Goal: Information Seeking & Learning: Learn about a topic

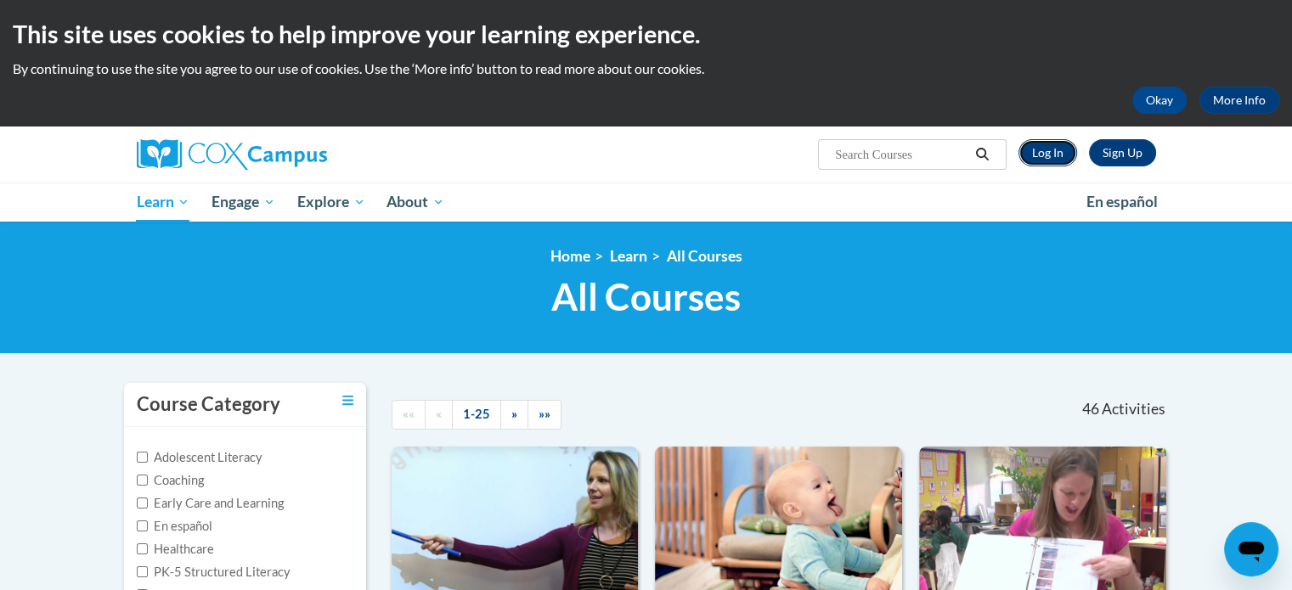
click at [1050, 157] on link "Log In" at bounding box center [1047, 152] width 59 height 27
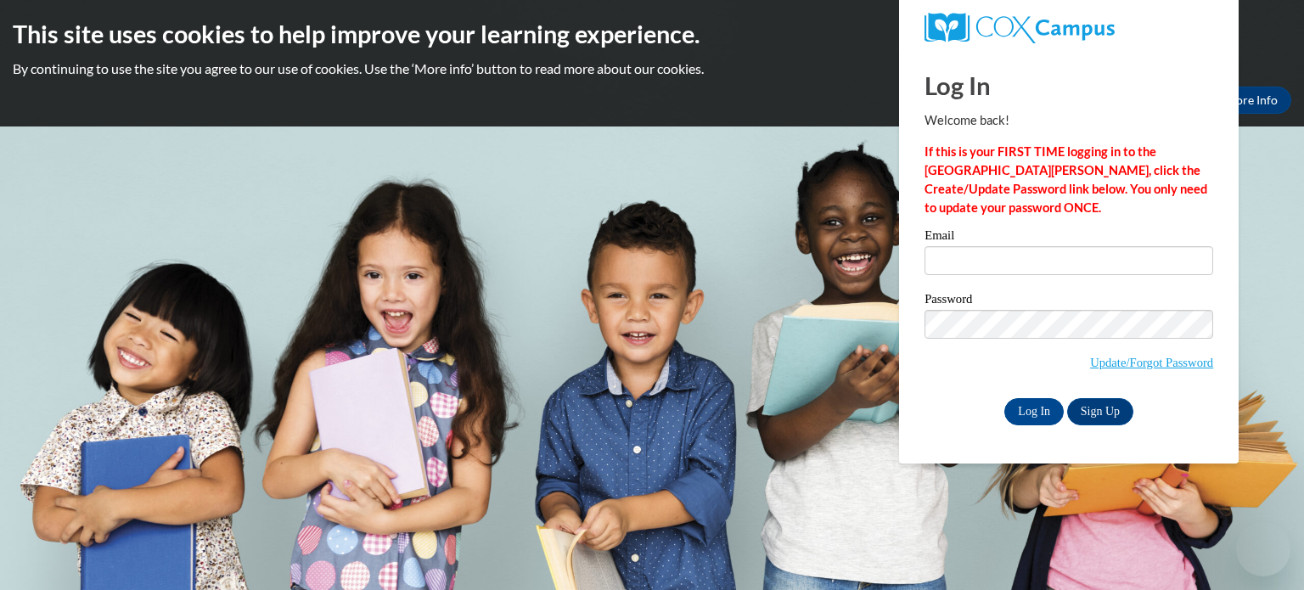
click at [1045, 254] on input "Email" at bounding box center [1069, 260] width 289 height 29
type input "carowb@w-csd.org"
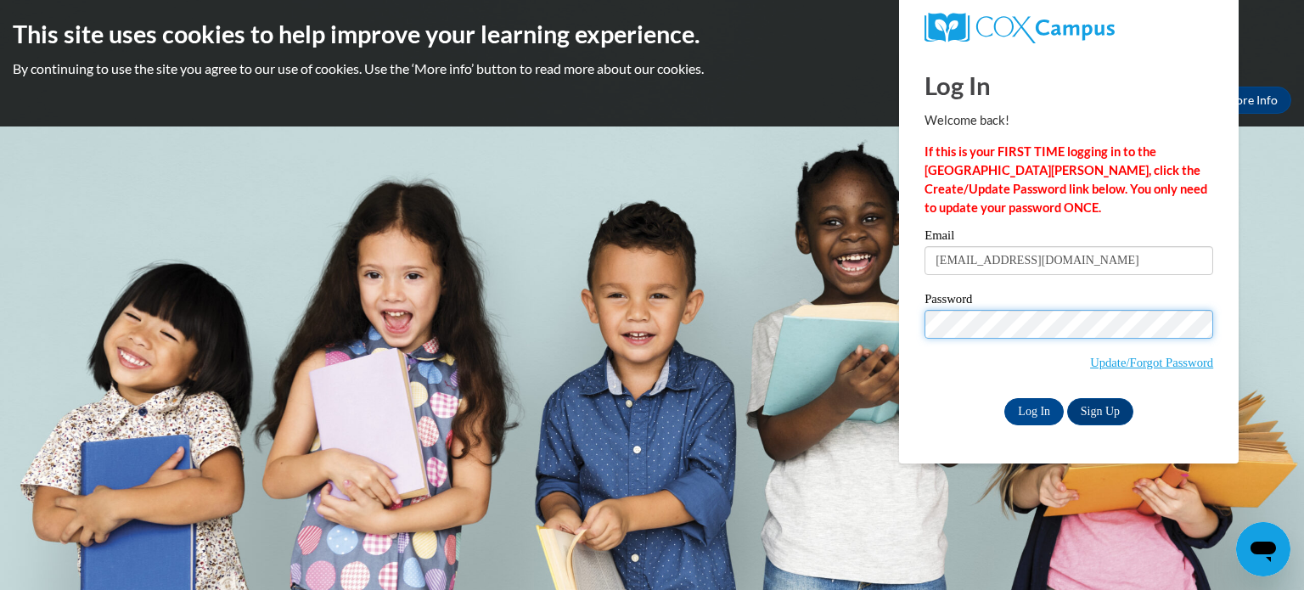
click at [1005, 398] on input "Log In" at bounding box center [1034, 411] width 59 height 27
click at [1033, 411] on input "Log In" at bounding box center [1034, 411] width 59 height 27
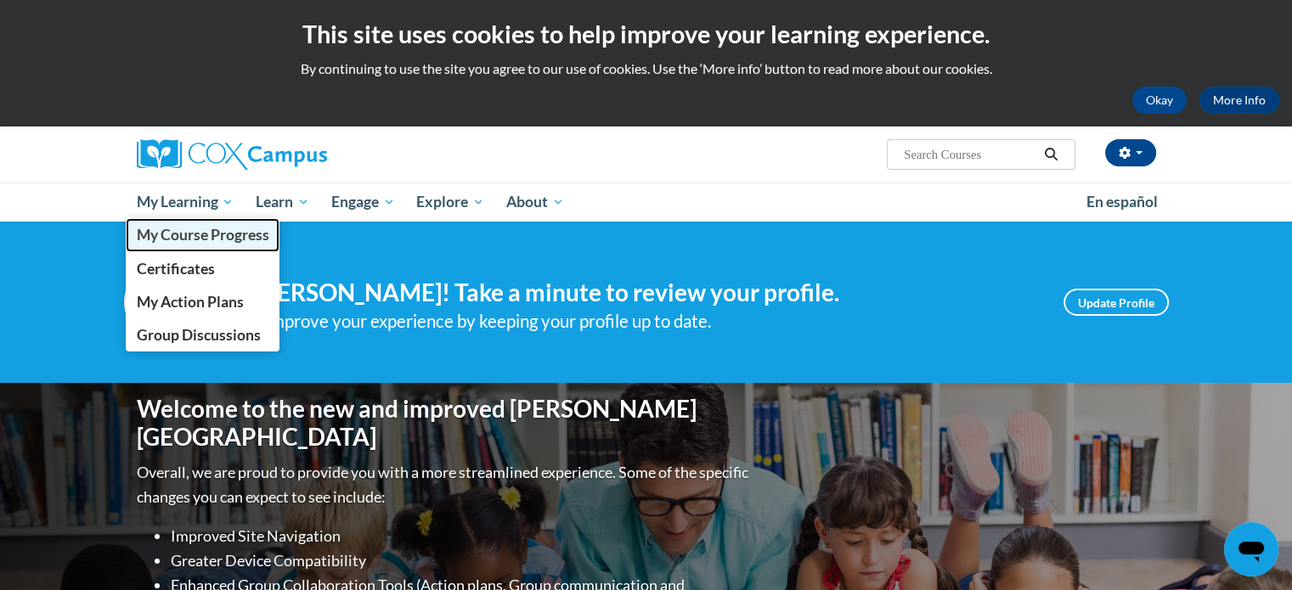
click at [183, 238] on span "My Course Progress" at bounding box center [202, 235] width 132 height 18
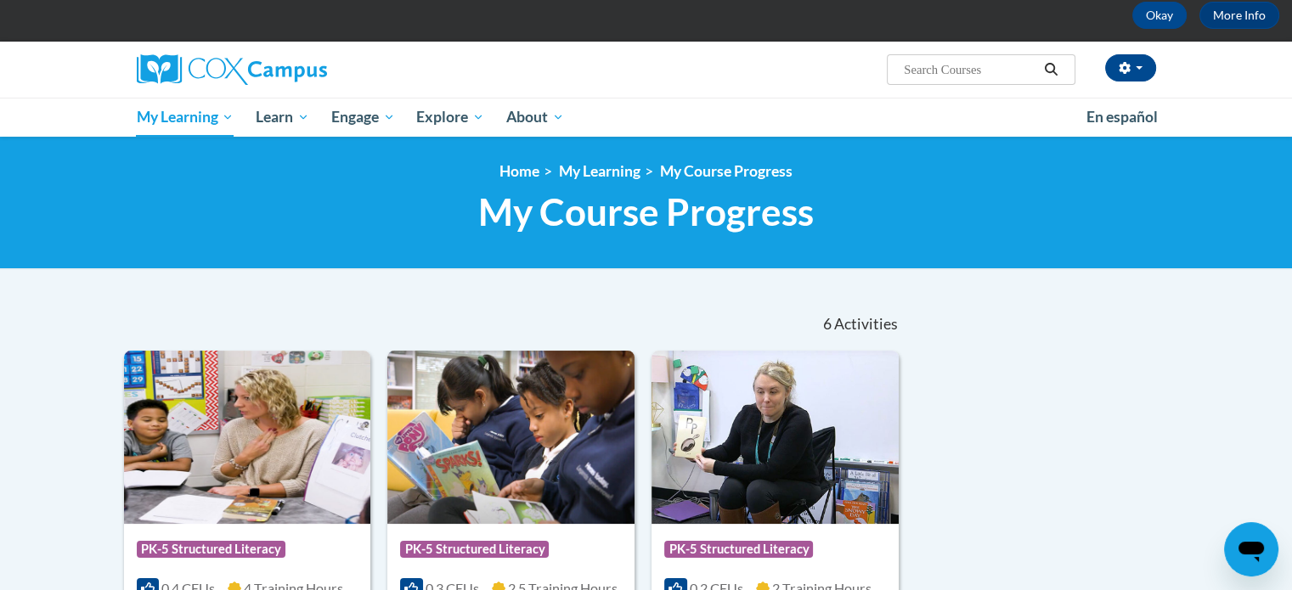
scroll to position [170, 0]
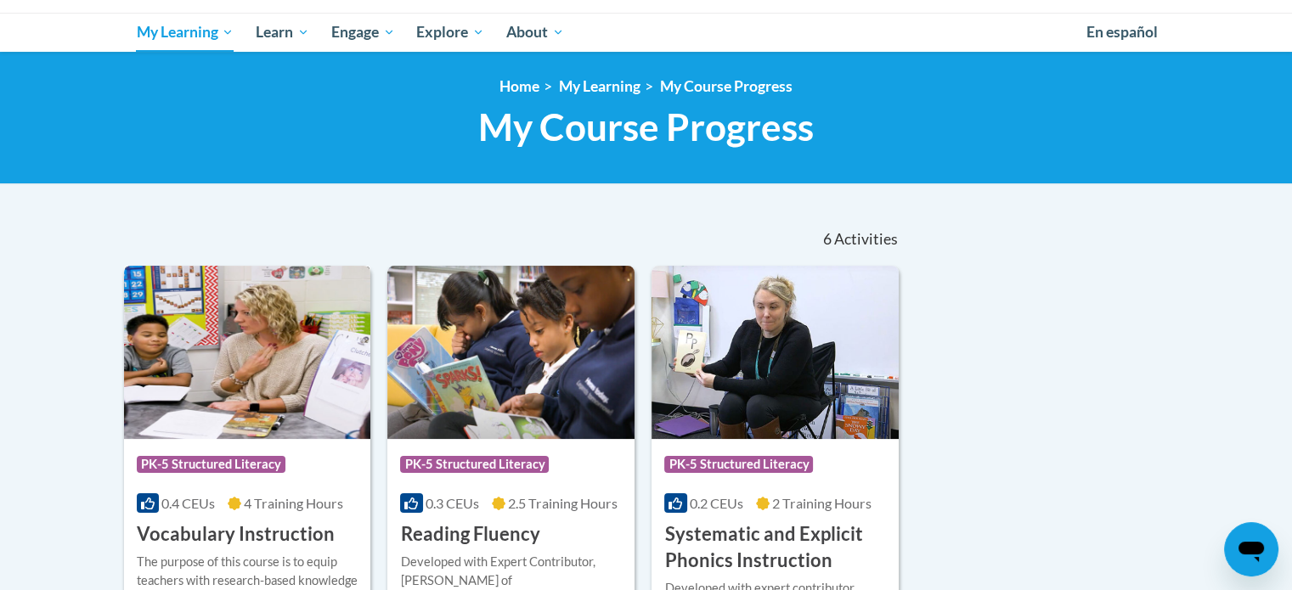
click at [272, 494] on div "0.4 CEUs 4 Training Hours" at bounding box center [248, 503] width 222 height 19
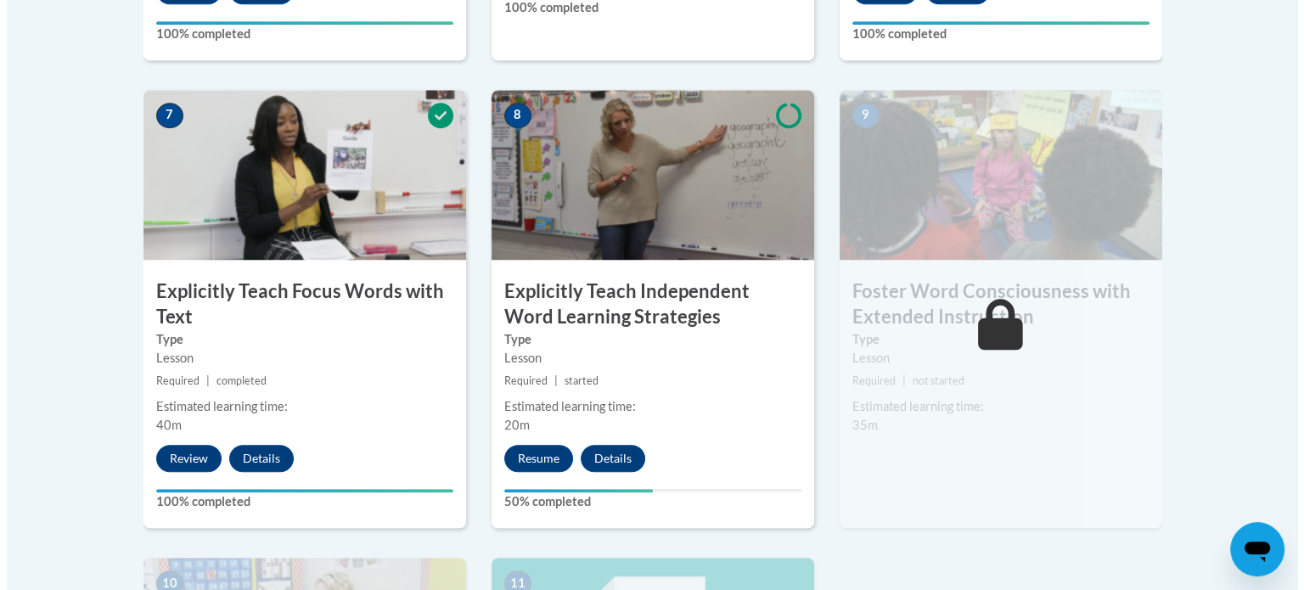
scroll to position [1528, 0]
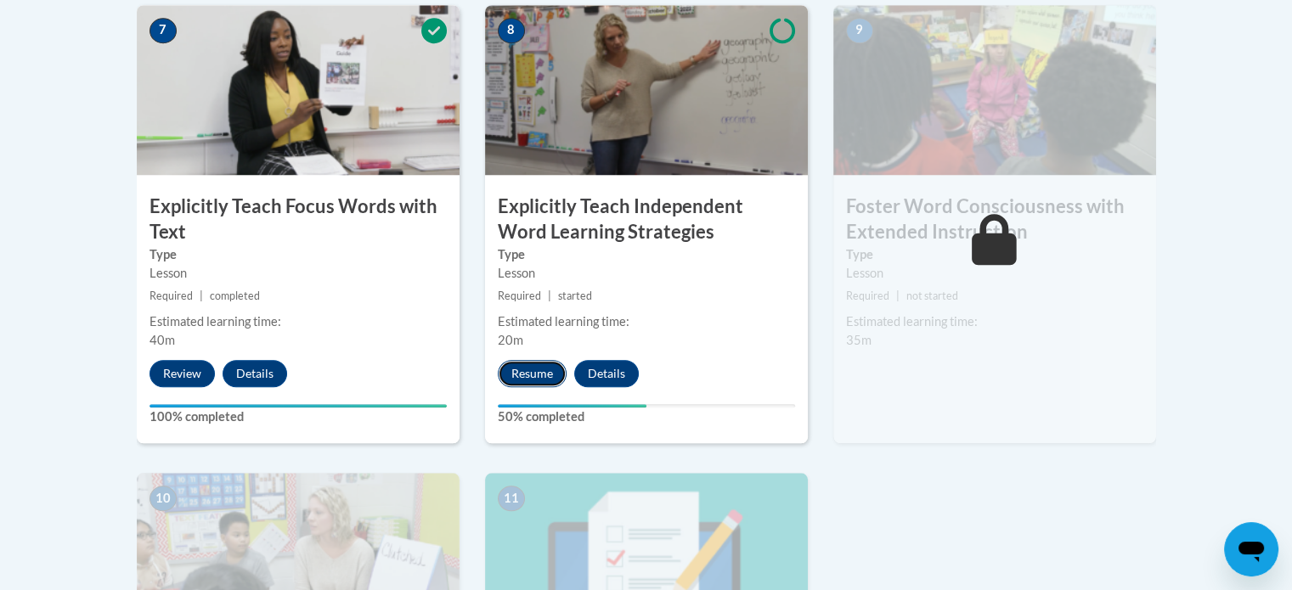
click at [543, 380] on button "Resume" at bounding box center [532, 373] width 69 height 27
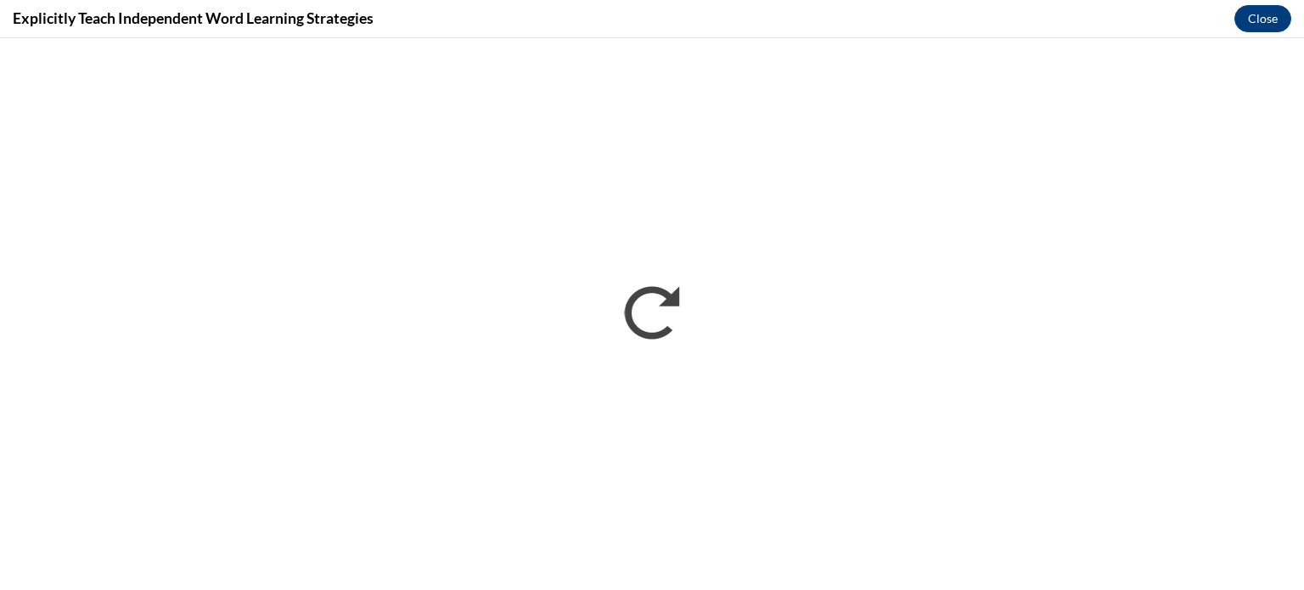
scroll to position [0, 0]
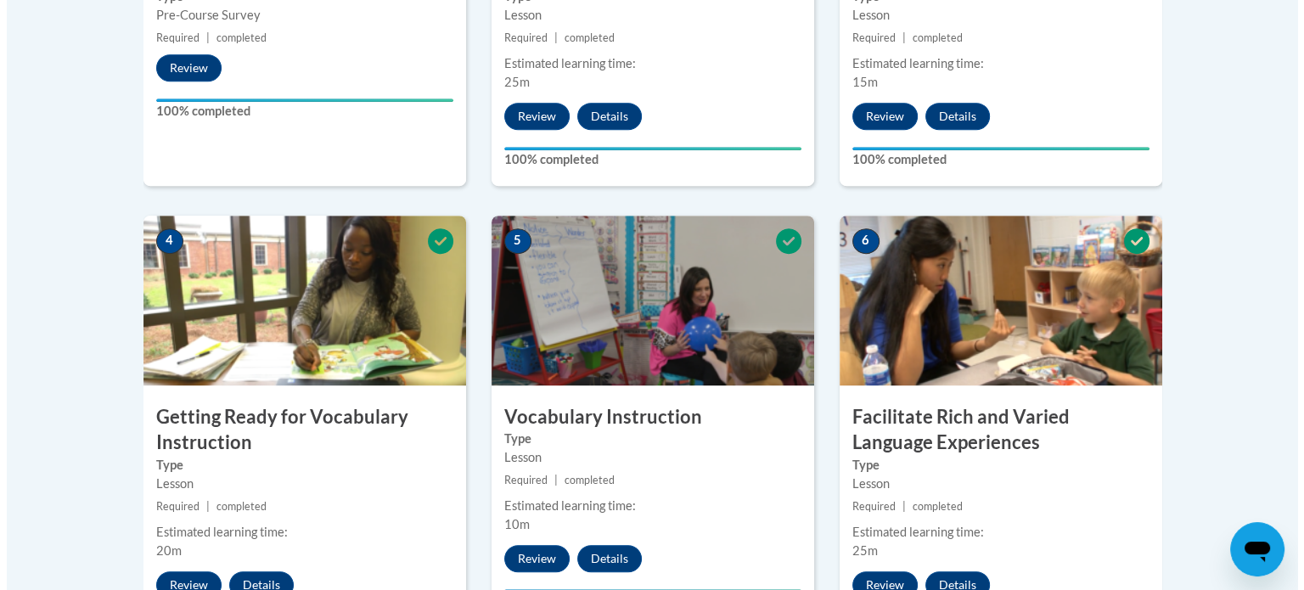
scroll to position [1359, 0]
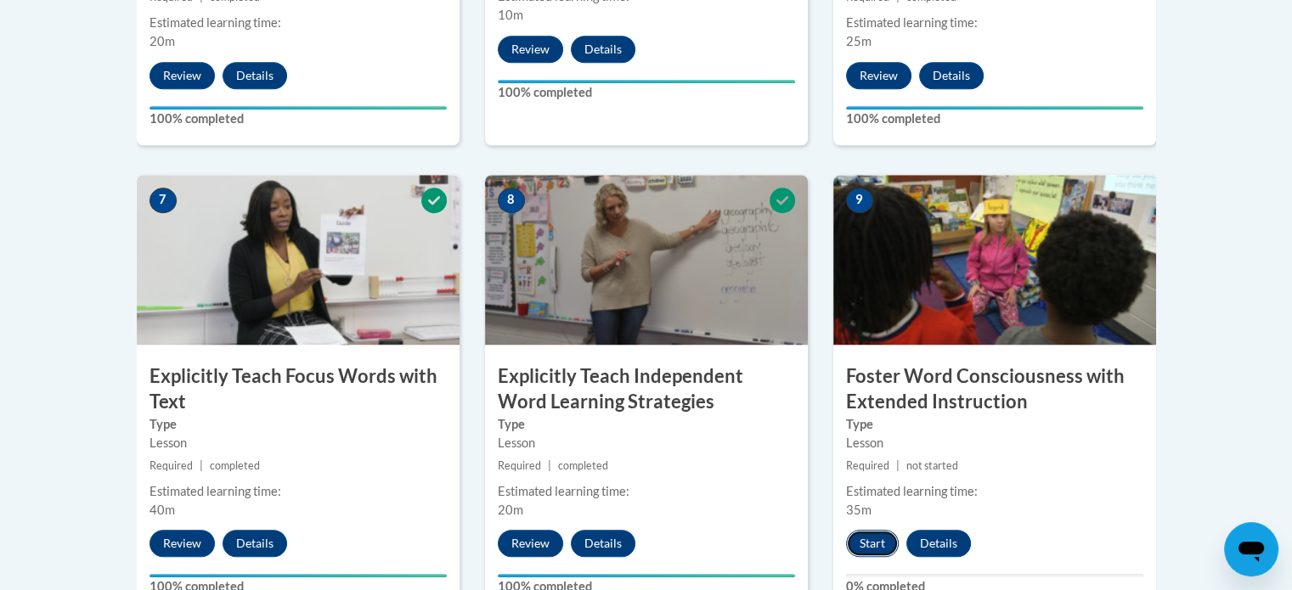
click at [883, 544] on button "Start" at bounding box center [872, 543] width 53 height 27
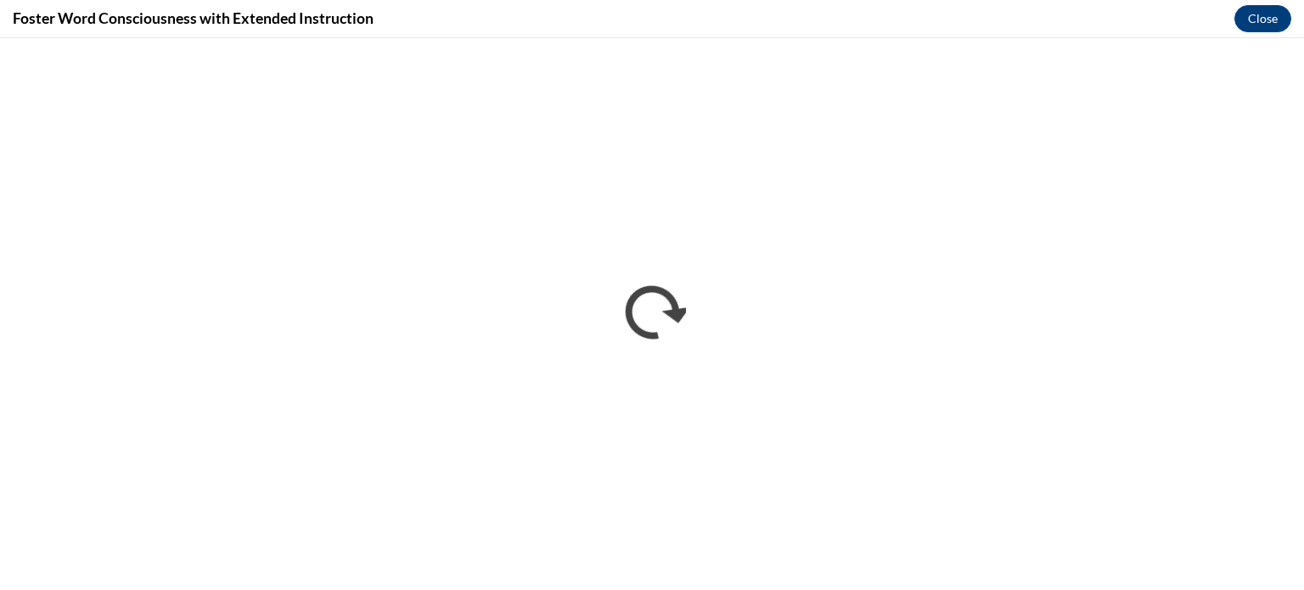
scroll to position [0, 0]
